Goal: Task Accomplishment & Management: Manage account settings

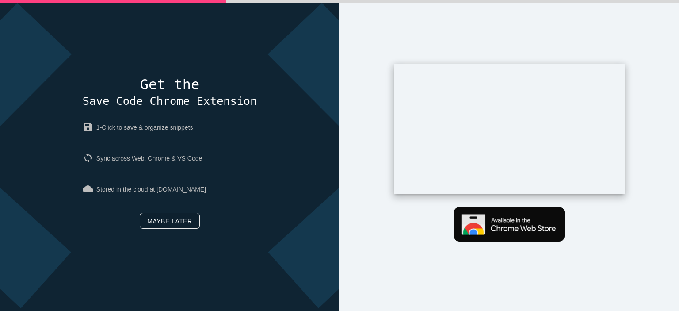
click at [169, 218] on link "Maybe later" at bounding box center [170, 221] width 60 height 16
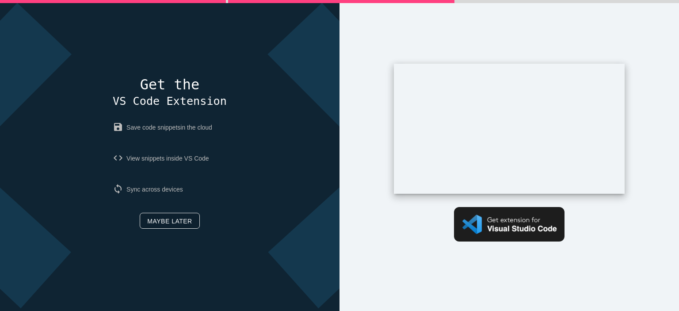
click at [167, 220] on link "Maybe later" at bounding box center [170, 221] width 60 height 16
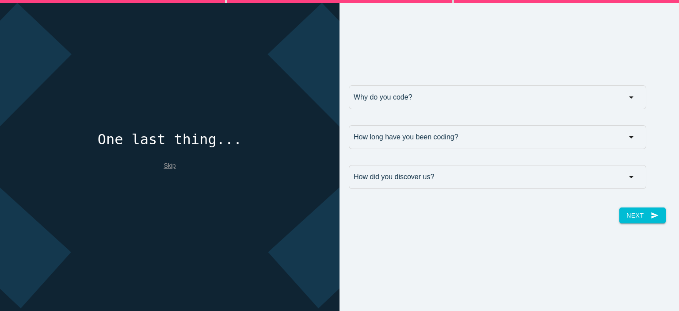
click at [169, 166] on link "Skip" at bounding box center [170, 165] width 12 height 7
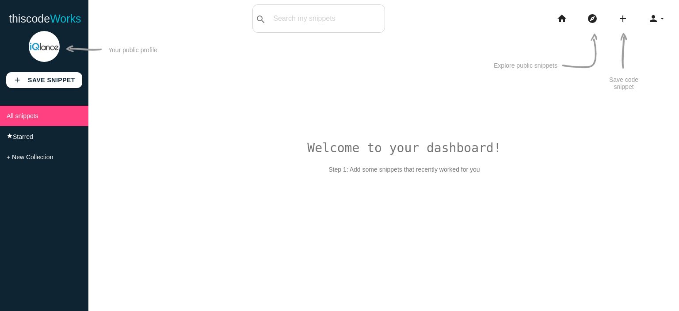
click at [49, 47] on img at bounding box center [44, 46] width 31 height 31
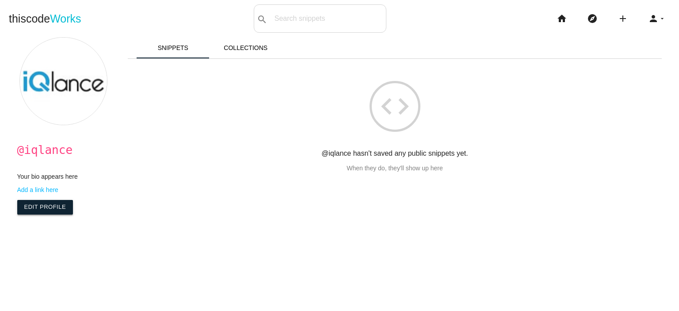
click at [57, 210] on link "Edit Profile" at bounding box center [45, 207] width 56 height 14
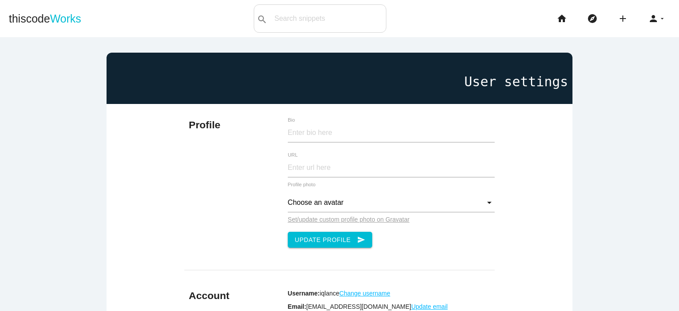
click at [194, 126] on b "Profile" at bounding box center [204, 124] width 31 height 11
click at [316, 130] on input "Bio" at bounding box center [391, 132] width 207 height 19
click at [301, 166] on input "URL" at bounding box center [391, 167] width 207 height 19
click at [300, 219] on u "Set/update custom profile photo on Gravatar" at bounding box center [349, 219] width 122 height 7
click at [410, 205] on input "Choose an avatar" at bounding box center [391, 202] width 207 height 19
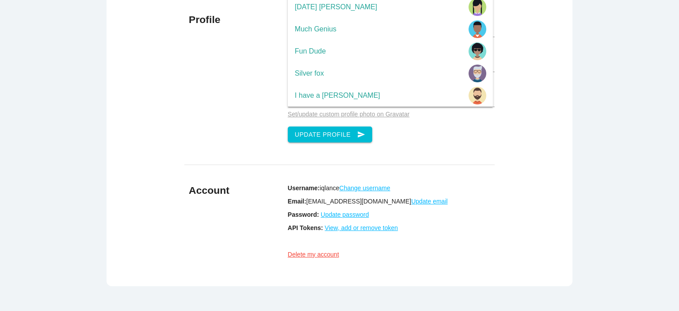
scroll to position [91, 0]
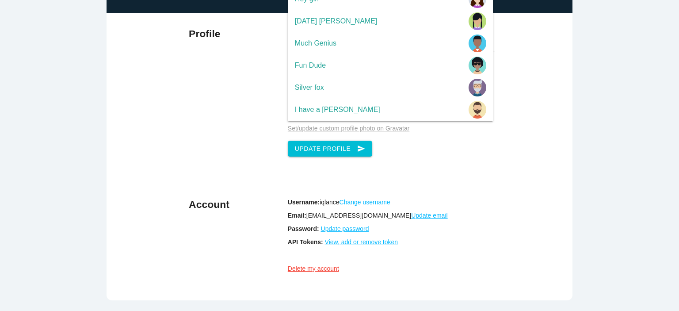
click at [521, 139] on div "Profile Bio URL Choose an avatar Choose an avatar Robot Sad ghost Scary ghost J…" at bounding box center [340, 156] width 466 height 287
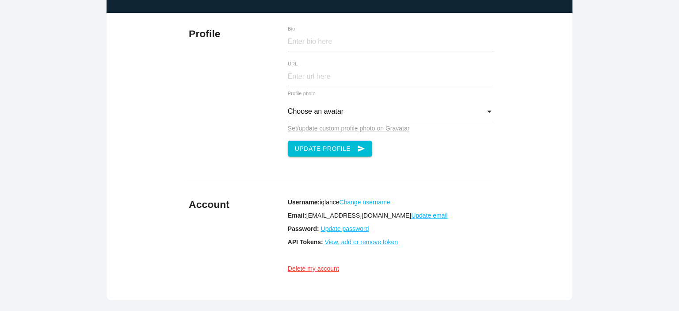
click at [343, 125] on u "Set/update custom profile photo on Gravatar" at bounding box center [349, 128] width 122 height 7
click at [387, 107] on input "Choose an avatar" at bounding box center [391, 111] width 207 height 19
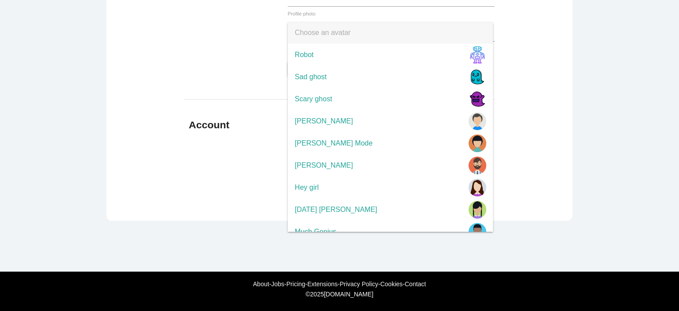
scroll to position [0, 0]
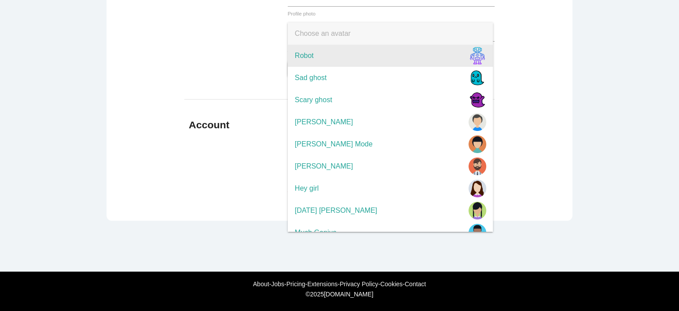
click at [406, 45] on span "Robot" at bounding box center [390, 56] width 205 height 22
type input "Robot"
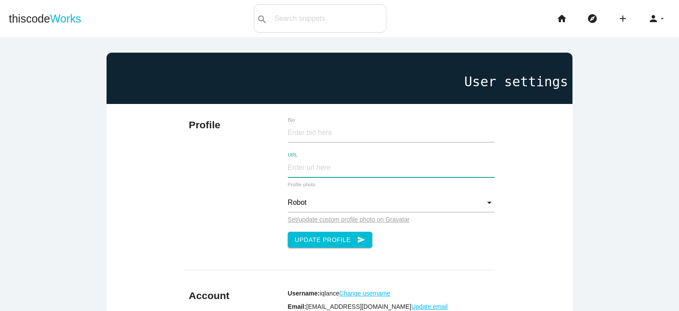
click at [313, 166] on input "URL" at bounding box center [391, 167] width 207 height 19
click at [332, 122] on label "Bio" at bounding box center [374, 120] width 173 height 6
click at [332, 123] on input "Bio" at bounding box center [391, 132] width 207 height 19
paste input "https://www.iqlance.com/app-developers-florida/"
type input "https://www.iqlance.com/app-developers-florida/"
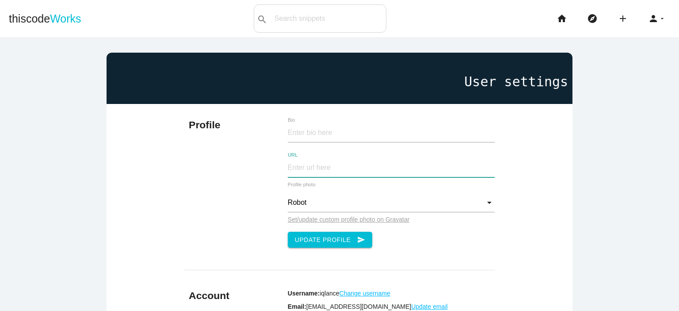
click at [308, 164] on input "URL" at bounding box center [391, 167] width 207 height 19
paste input "https://www.iqlance.com/app-developers-florida/"
type input "https://www.iqlance.com/app-developers-florida/"
click at [328, 126] on input "Bio" at bounding box center [391, 132] width 207 height 19
click at [333, 140] on input "Bio" at bounding box center [391, 132] width 207 height 19
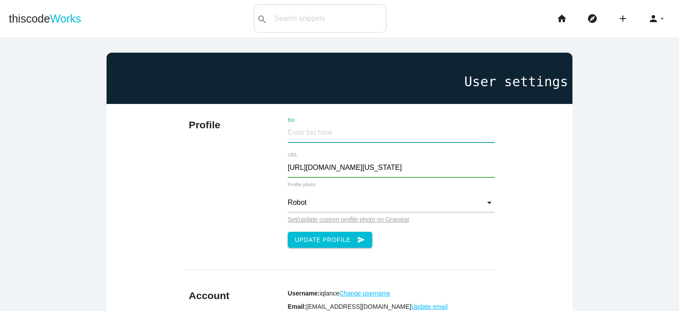
click at [324, 135] on input "Bio" at bounding box center [391, 132] width 207 height 19
paste input "iQlance is a trusted iPhone app development company in Florida, staffed with pa…"
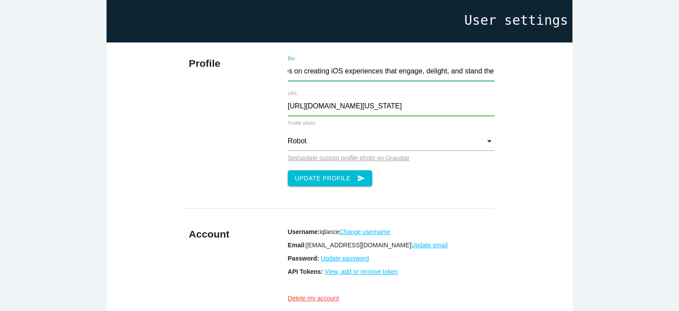
scroll to position [88, 0]
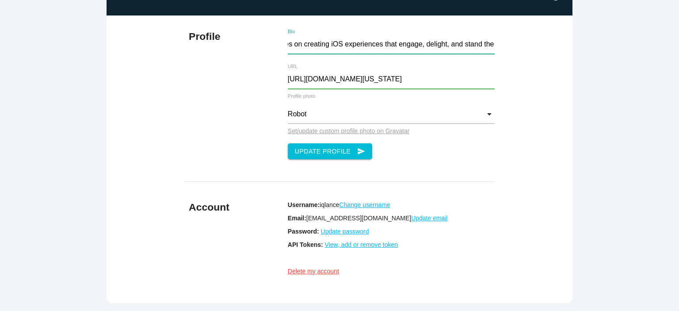
type input "iQlance is a trusted iPhone app development company in Florida, staffed with pa…"
click at [607, 131] on main "User settings Profile iQlance is a trusted iPhone app development company in Fl…" at bounding box center [339, 151] width 679 height 405
click at [319, 147] on button "Update Profile send" at bounding box center [330, 151] width 85 height 16
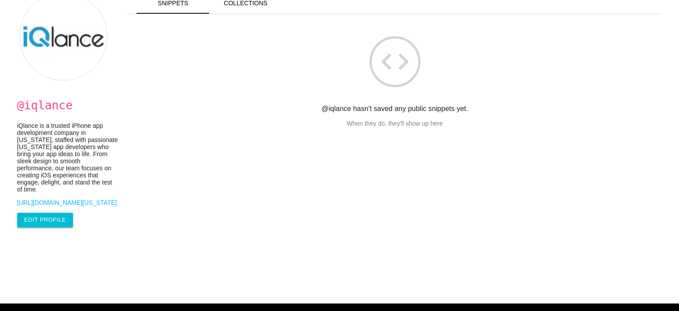
scroll to position [78, 0]
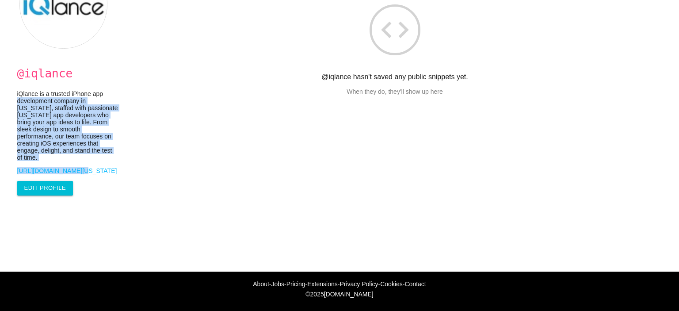
drag, startPoint x: 8, startPoint y: 98, endPoint x: 69, endPoint y: 168, distance: 93.0
click at [69, 168] on div "@iqlance iQlance is a trusted iPhone app development company in [US_STATE], sta…" at bounding box center [63, 80] width 110 height 239
click at [104, 156] on p "iQlance is a trusted iPhone app development company in Florida, staffed with pa…" at bounding box center [67, 125] width 101 height 71
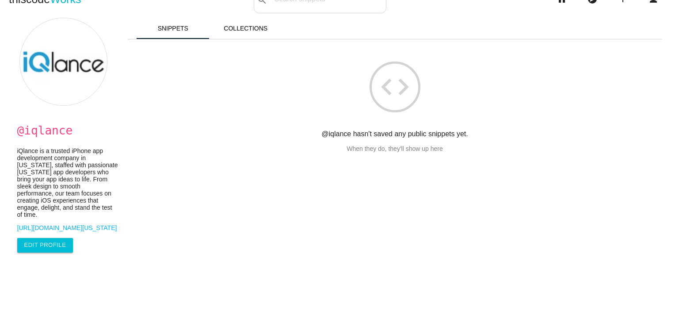
scroll to position [0, 0]
